Goal: Task Accomplishment & Management: Use online tool/utility

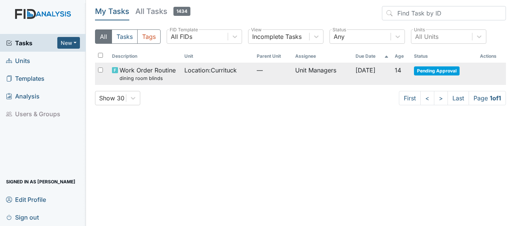
click at [220, 71] on span "Location : [GEOGRAPHIC_DATA]" at bounding box center [210, 70] width 52 height 9
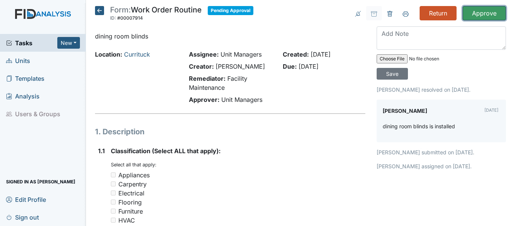
click at [466, 8] on input "Approve" at bounding box center [484, 13] width 43 height 14
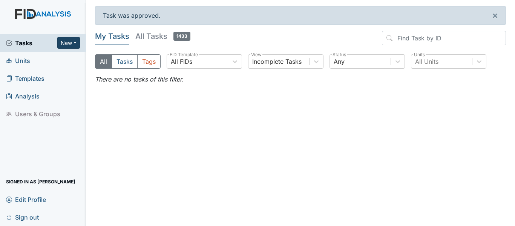
click at [62, 42] on button "New" at bounding box center [68, 43] width 23 height 12
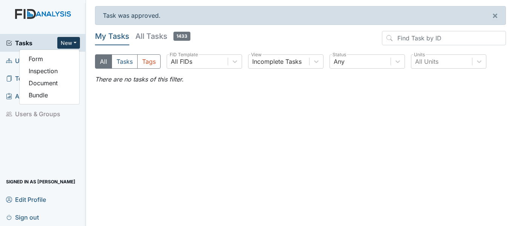
click at [99, 115] on main "Task was approved. × My Tasks All Tasks 1433 All Tasks Tags All FIDs FID Templa…" at bounding box center [300, 113] width 429 height 226
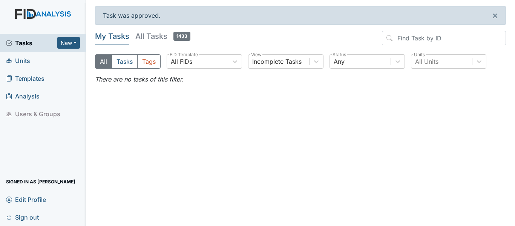
click at [35, 62] on link "Units" at bounding box center [43, 61] width 86 height 18
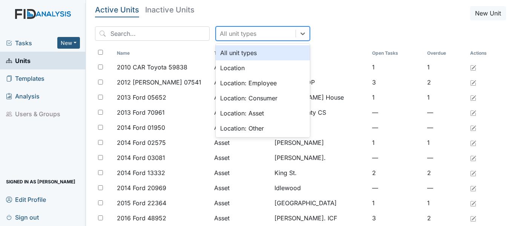
click at [266, 34] on div "All unit types" at bounding box center [256, 34] width 80 height 14
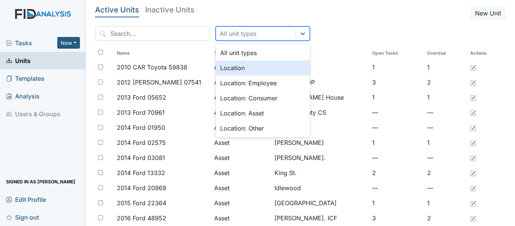
click at [255, 72] on div "Location" at bounding box center [263, 67] width 94 height 15
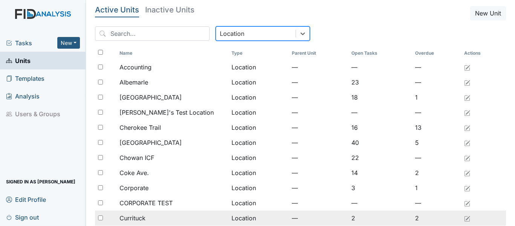
click at [102, 220] on input "checkbox" at bounding box center [100, 217] width 5 height 5
checkbox input "true"
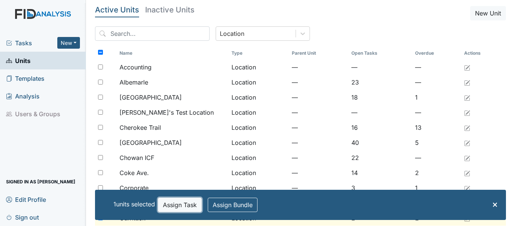
click at [194, 208] on button "Assign Task" at bounding box center [180, 205] width 44 height 14
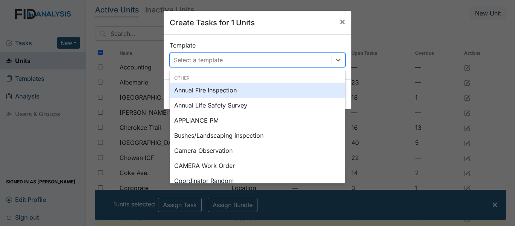
click at [233, 57] on div "Select a template" at bounding box center [250, 60] width 161 height 14
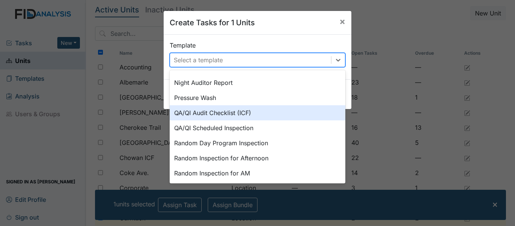
scroll to position [302, 0]
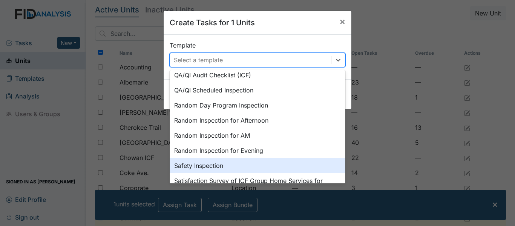
click at [254, 163] on div "Safety Inspection" at bounding box center [258, 165] width 176 height 15
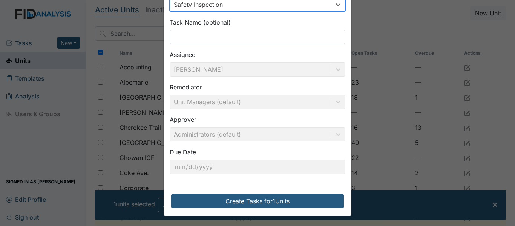
scroll to position [56, 0]
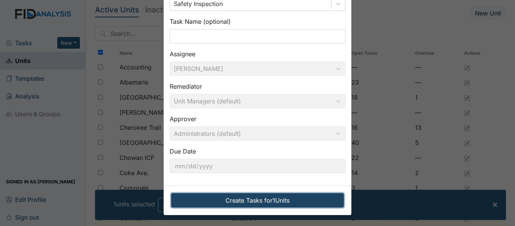
click at [292, 196] on button "Create Tasks for 1 Units" at bounding box center [257, 200] width 173 height 14
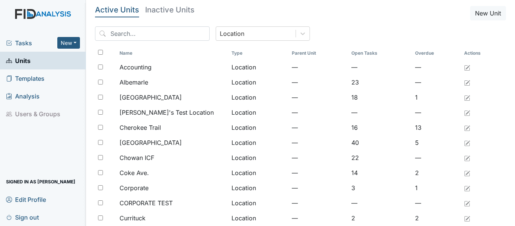
click at [32, 43] on span "Tasks" at bounding box center [31, 42] width 51 height 9
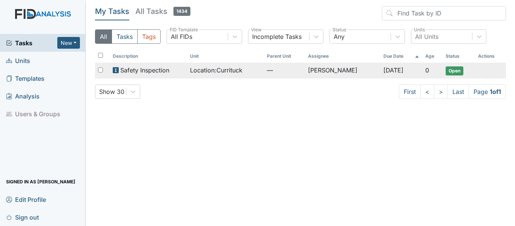
click at [166, 69] on span "Safety Inspection" at bounding box center [144, 70] width 49 height 9
